Goal: Task Accomplishment & Management: Manage account settings

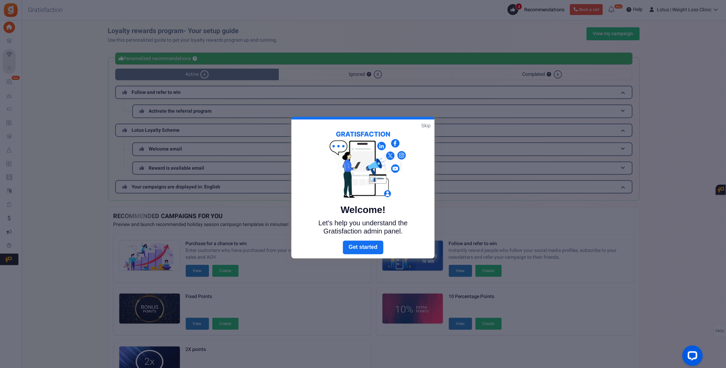
click at [427, 125] on link "Skip" at bounding box center [425, 125] width 9 height 7
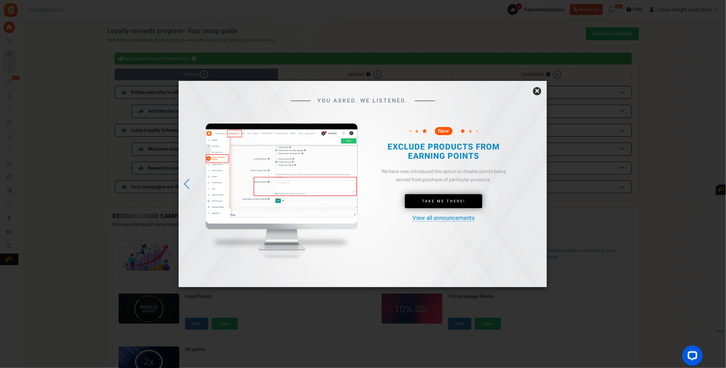
click at [539, 92] on link "×" at bounding box center [537, 91] width 8 height 8
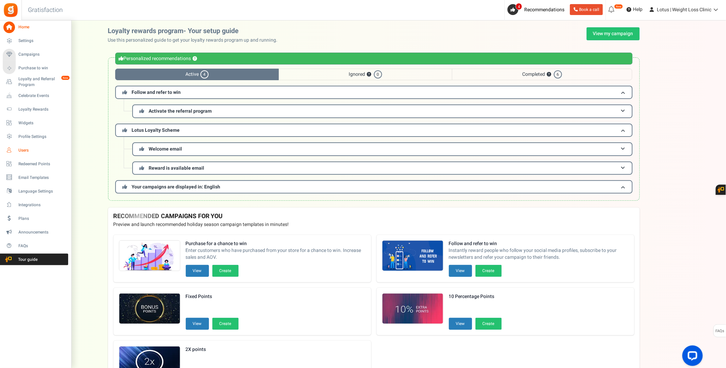
click at [24, 150] on span "Users" at bounding box center [42, 150] width 48 height 6
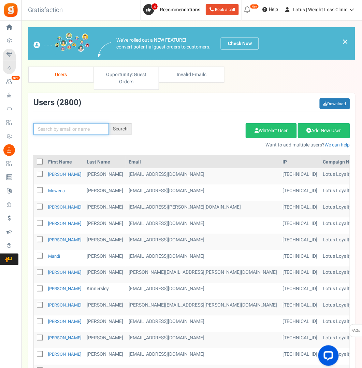
click at [74, 128] on input "text" at bounding box center [70, 129] width 75 height 12
type input "[PERSON_NAME]"
click at [120, 127] on div "Search" at bounding box center [120, 129] width 23 height 12
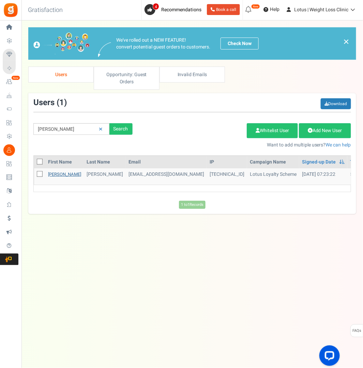
click at [55, 173] on link "[PERSON_NAME]" at bounding box center [64, 174] width 33 height 6
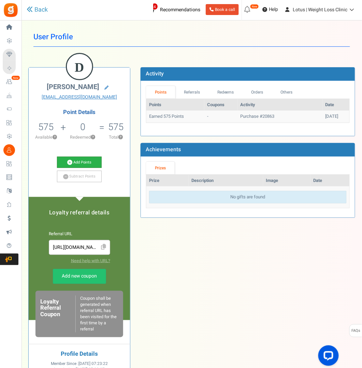
click at [69, 160] on icon at bounding box center [69, 162] width 5 height 5
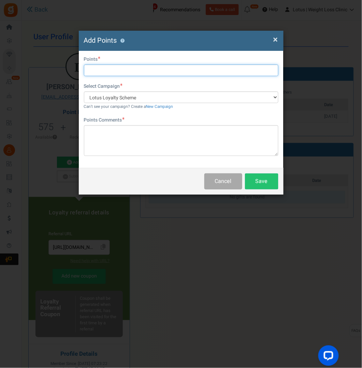
click at [102, 69] on input "text" at bounding box center [181, 70] width 194 height 12
type input "1000"
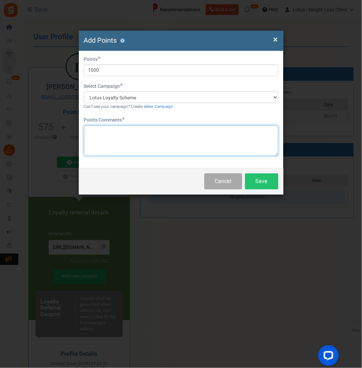
click at [120, 126] on textarea at bounding box center [181, 140] width 194 height 31
type textarea "compensation for missing quiz IT error"
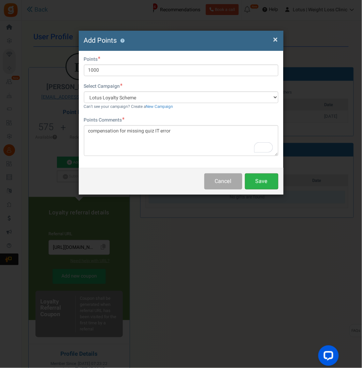
click at [263, 181] on button "Save" at bounding box center [261, 181] width 33 height 16
